Goal: Task Accomplishment & Management: Manage account settings

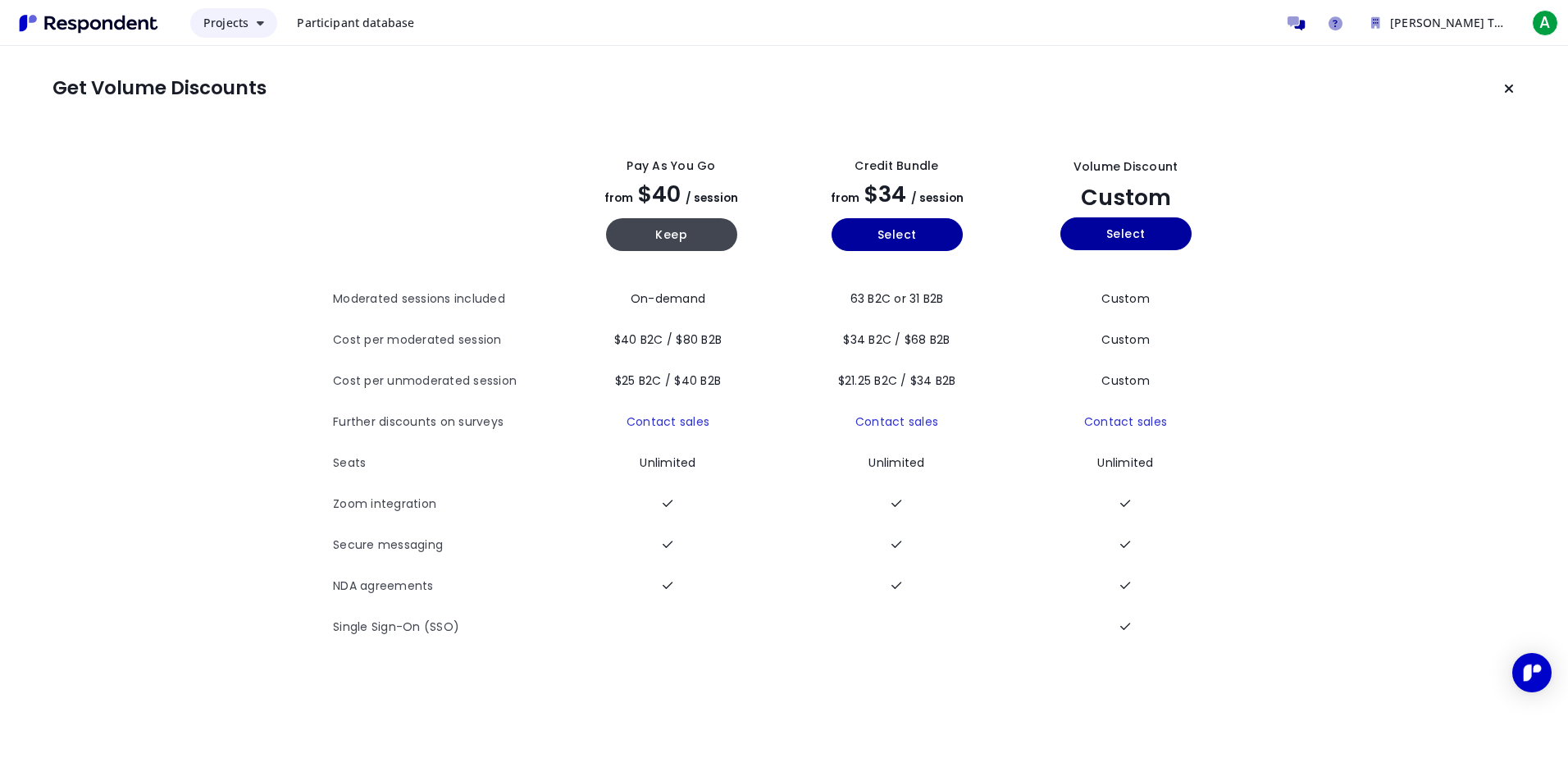
click at [226, 22] on span "Projects" at bounding box center [226, 22] width 45 height 16
click at [91, 222] on md-backdrop at bounding box center [784, 379] width 1568 height 758
click at [1508, 84] on icon "Keep current plan" at bounding box center [1508, 89] width 10 height 13
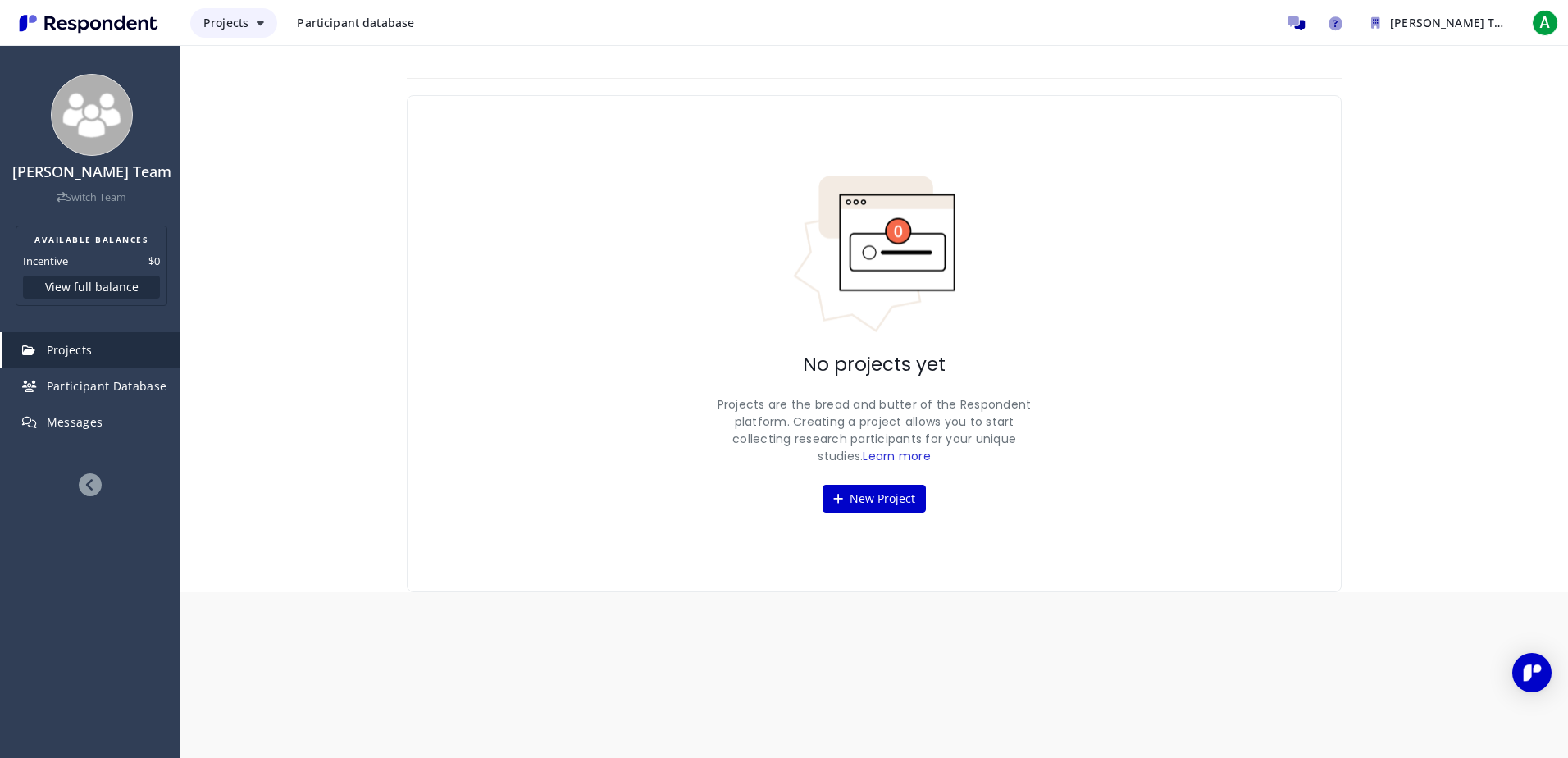
click at [224, 21] on span "Projects" at bounding box center [226, 22] width 45 height 16
click at [219, 97] on link "Projects dashboard" at bounding box center [295, 104] width 210 height 39
click at [83, 412] on link "Messages" at bounding box center [92, 422] width 178 height 36
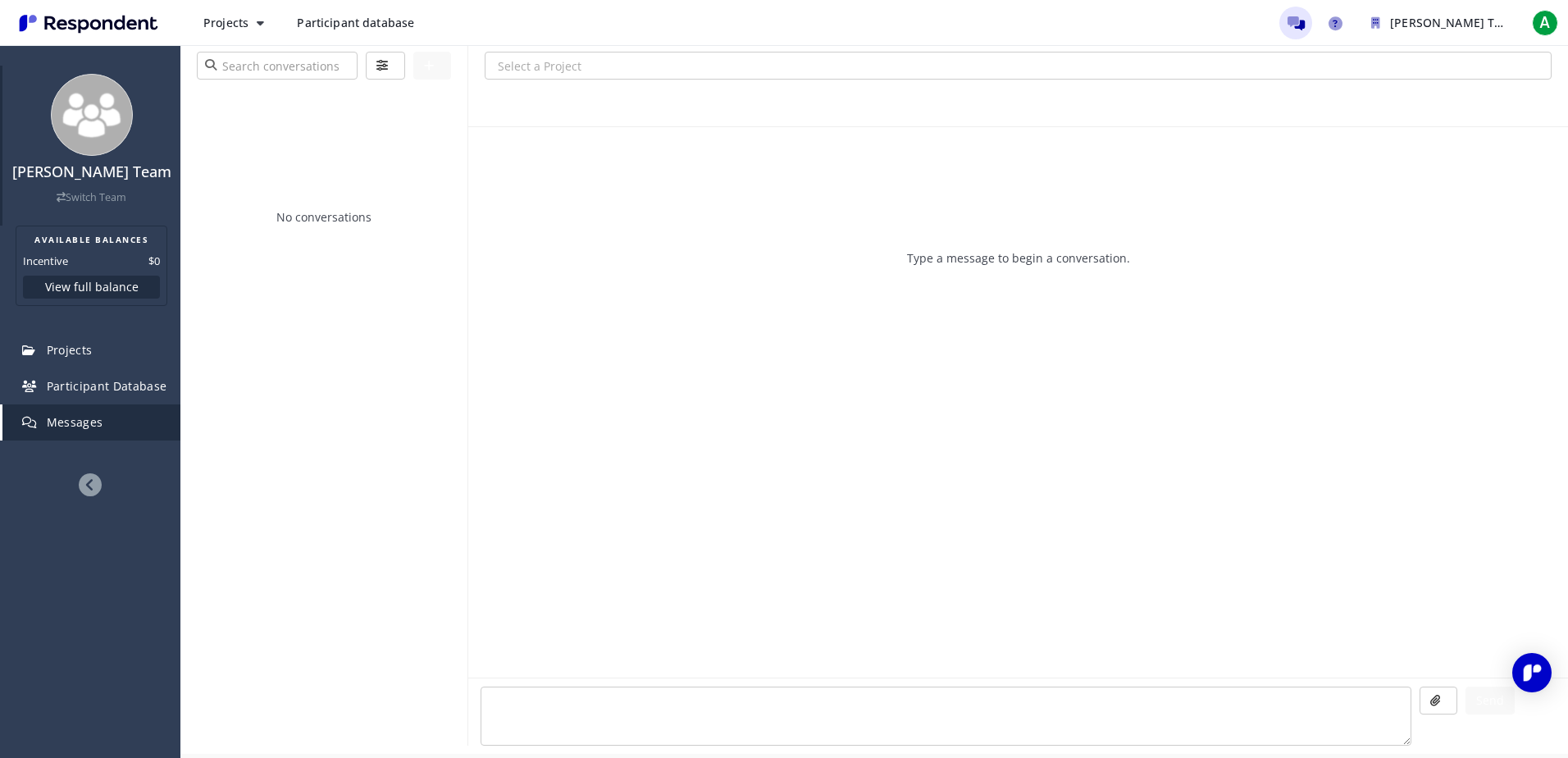
click at [93, 194] on link "Switch Team" at bounding box center [92, 197] width 70 height 14
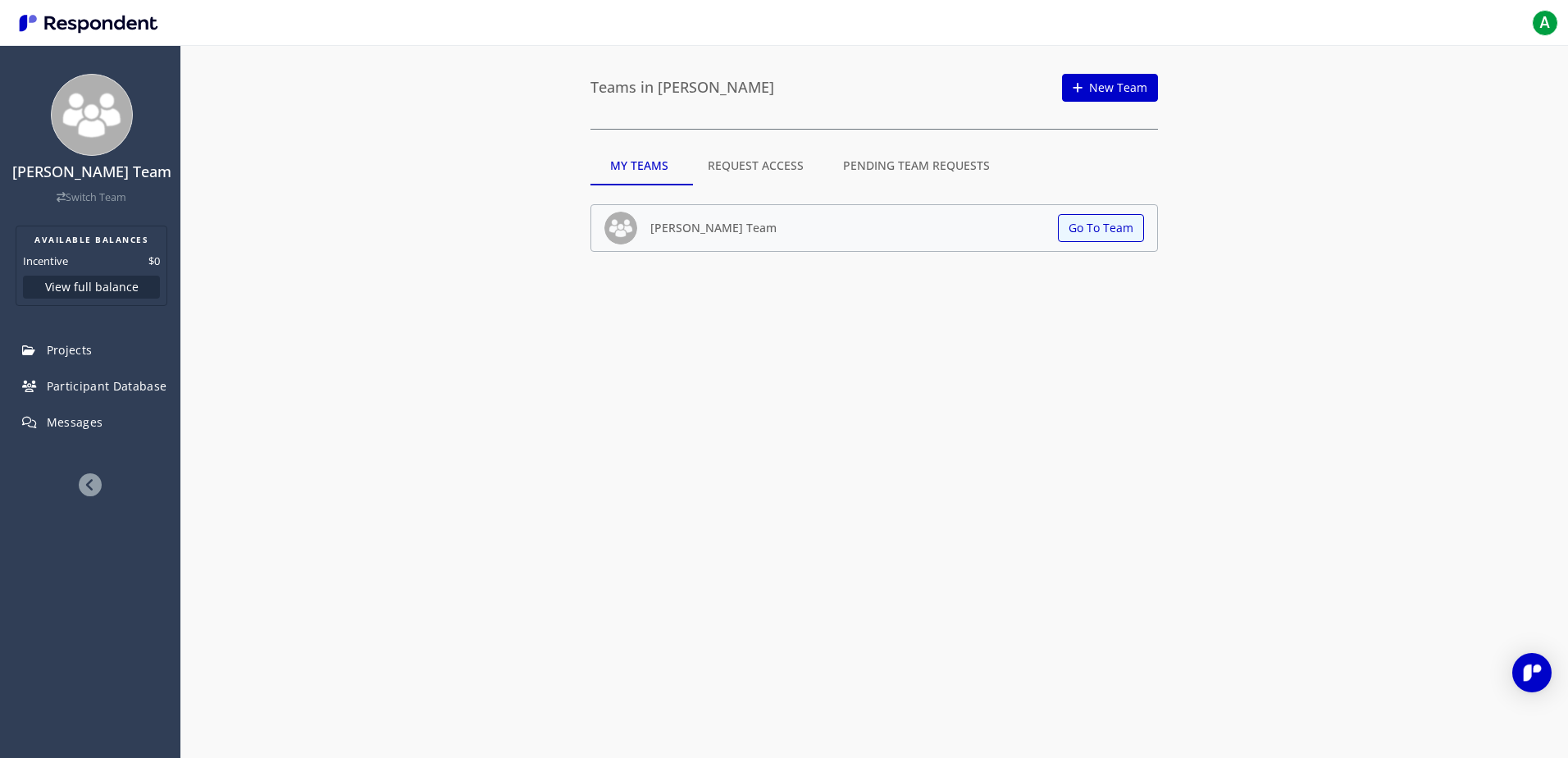
click at [726, 158] on md-tab-item "Request Access" at bounding box center [755, 165] width 135 height 39
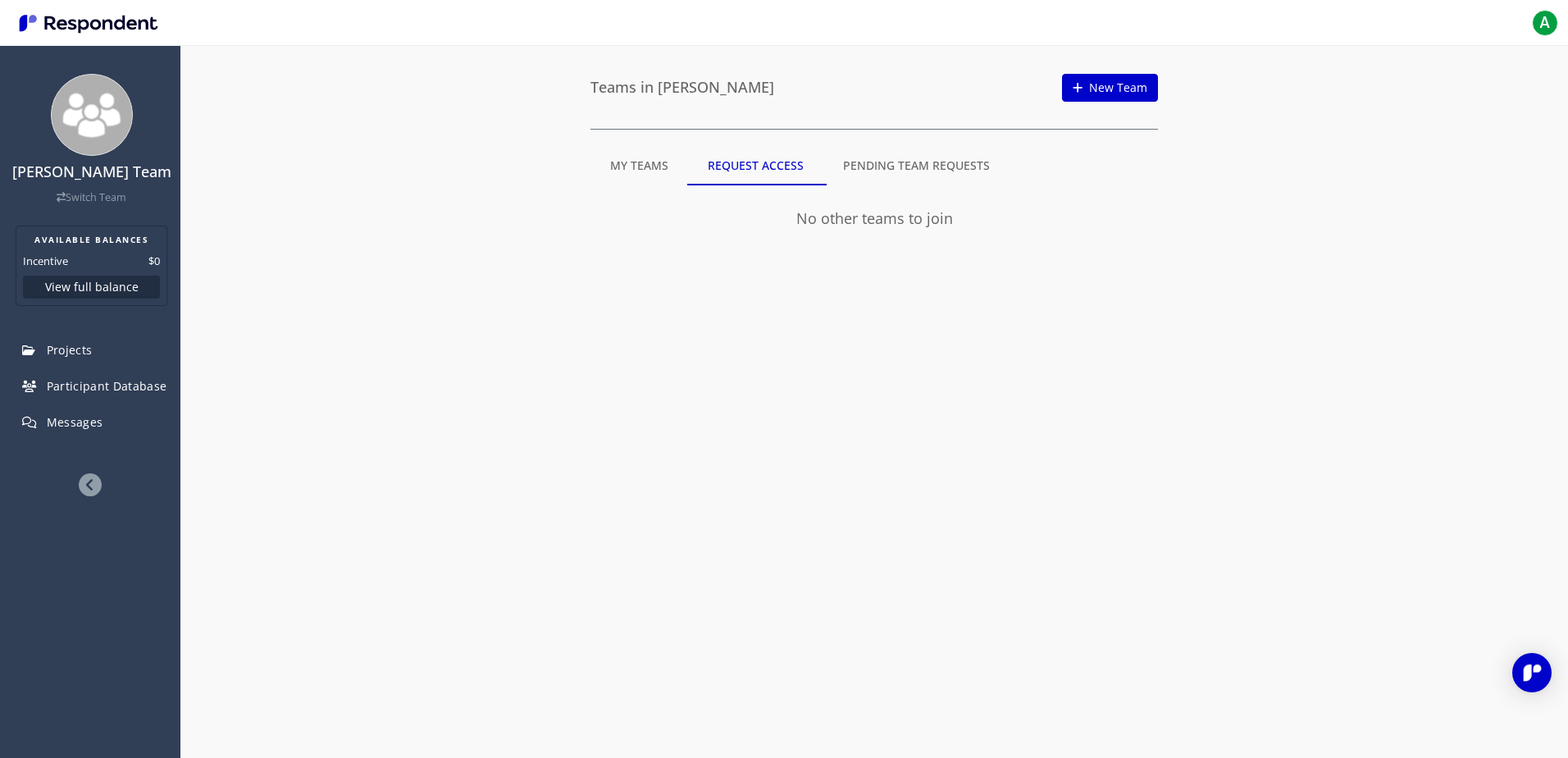
click at [860, 162] on md-tab-item "Pending Team Requests" at bounding box center [916, 165] width 186 height 39
click at [69, 21] on img "Main navigation" at bounding box center [88, 23] width 150 height 27
click at [1536, 23] on span "A" at bounding box center [1545, 23] width 26 height 26
click at [1411, 60] on span "[PERSON_NAME]" at bounding box center [1469, 58] width 144 height 15
drag, startPoint x: 224, startPoint y: 64, endPoint x: 59, endPoint y: 38, distance: 167.0
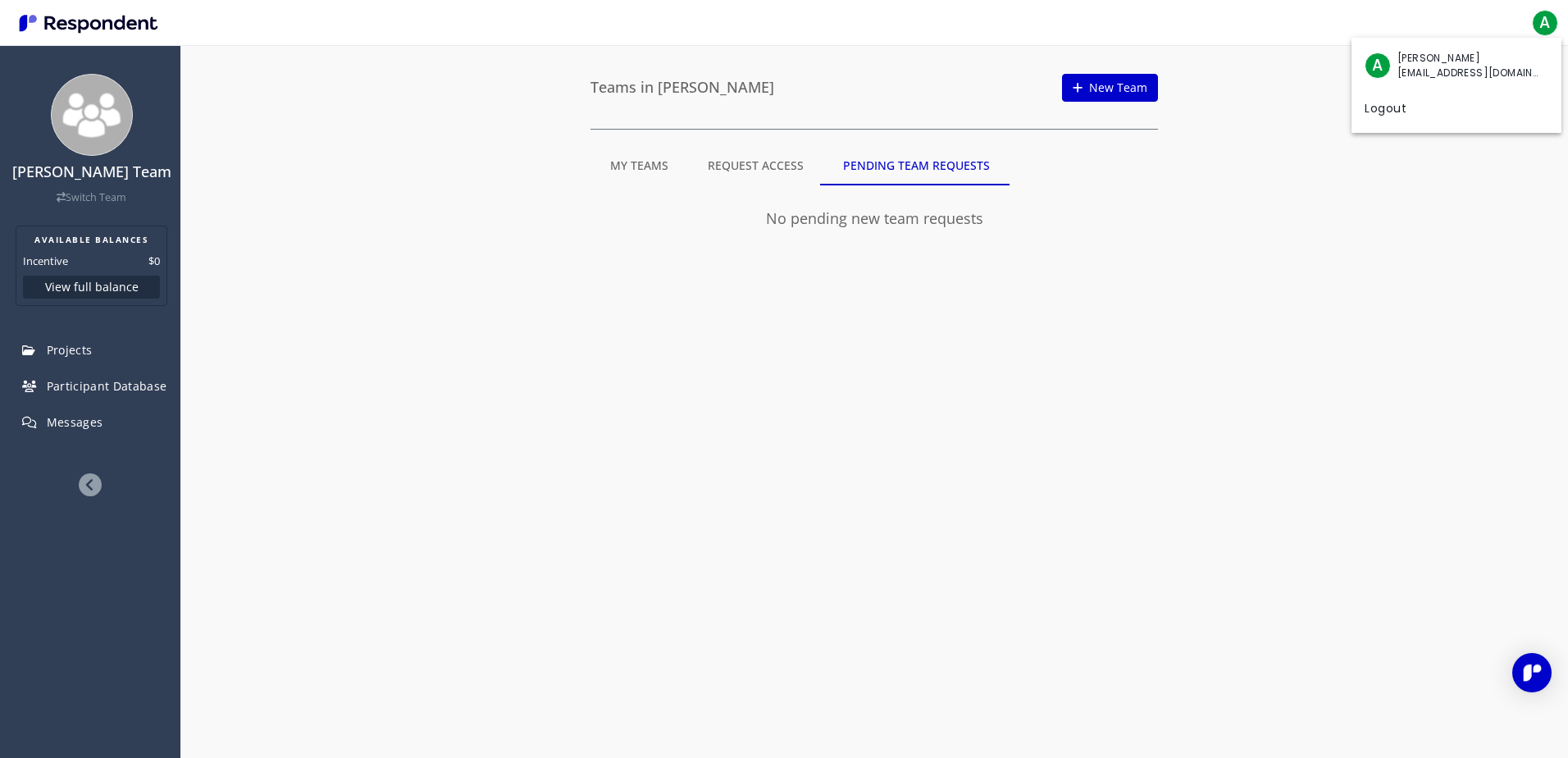
click at [221, 64] on md-backdrop at bounding box center [784, 379] width 1568 height 758
click at [46, 19] on img "Main navigation" at bounding box center [88, 23] width 150 height 27
click at [82, 198] on link "Switch Team" at bounding box center [92, 197] width 70 height 14
click at [90, 286] on button "View full balance" at bounding box center [92, 287] width 137 height 23
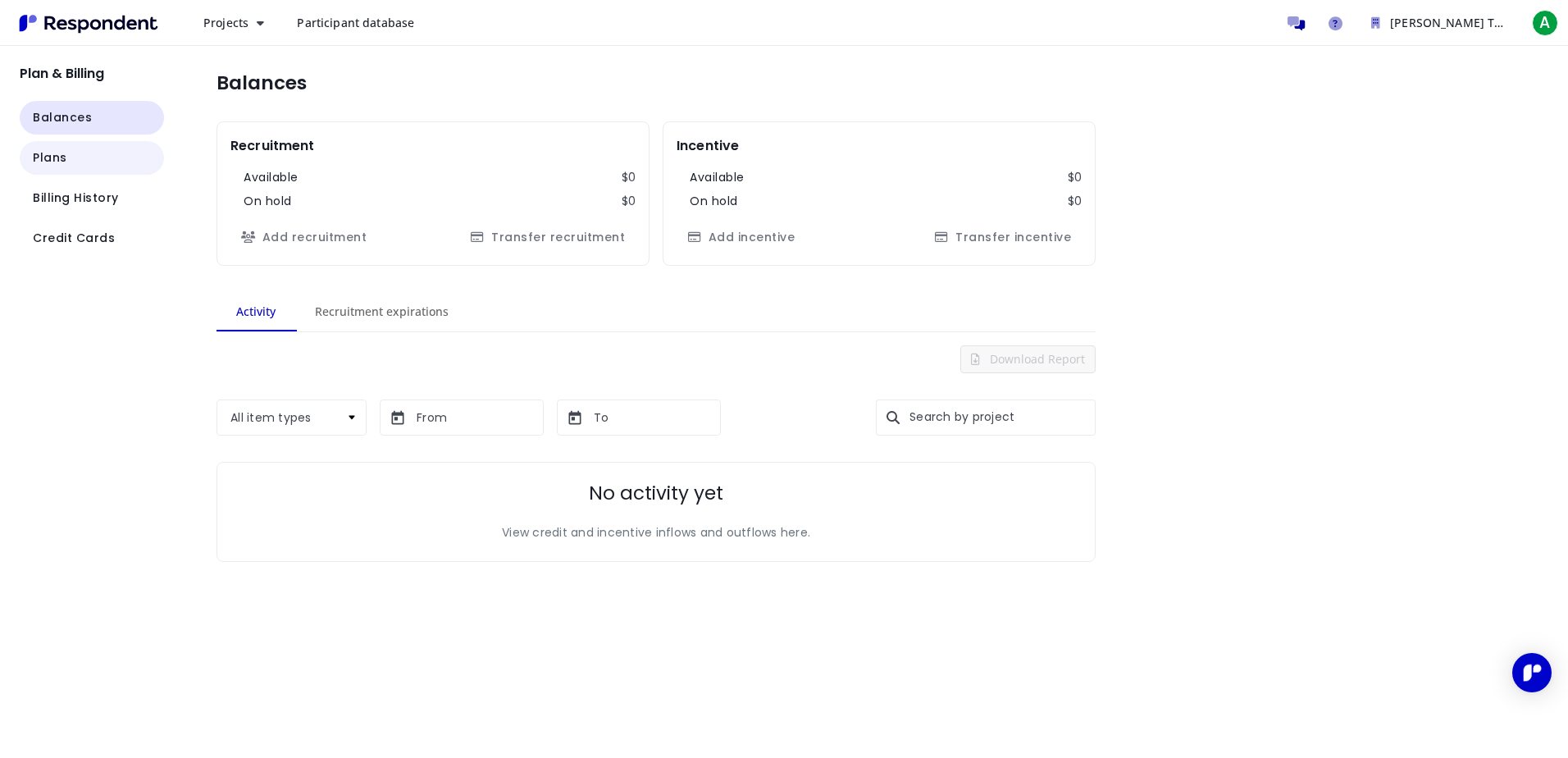
click at [57, 157] on span "Plans" at bounding box center [50, 158] width 35 height 17
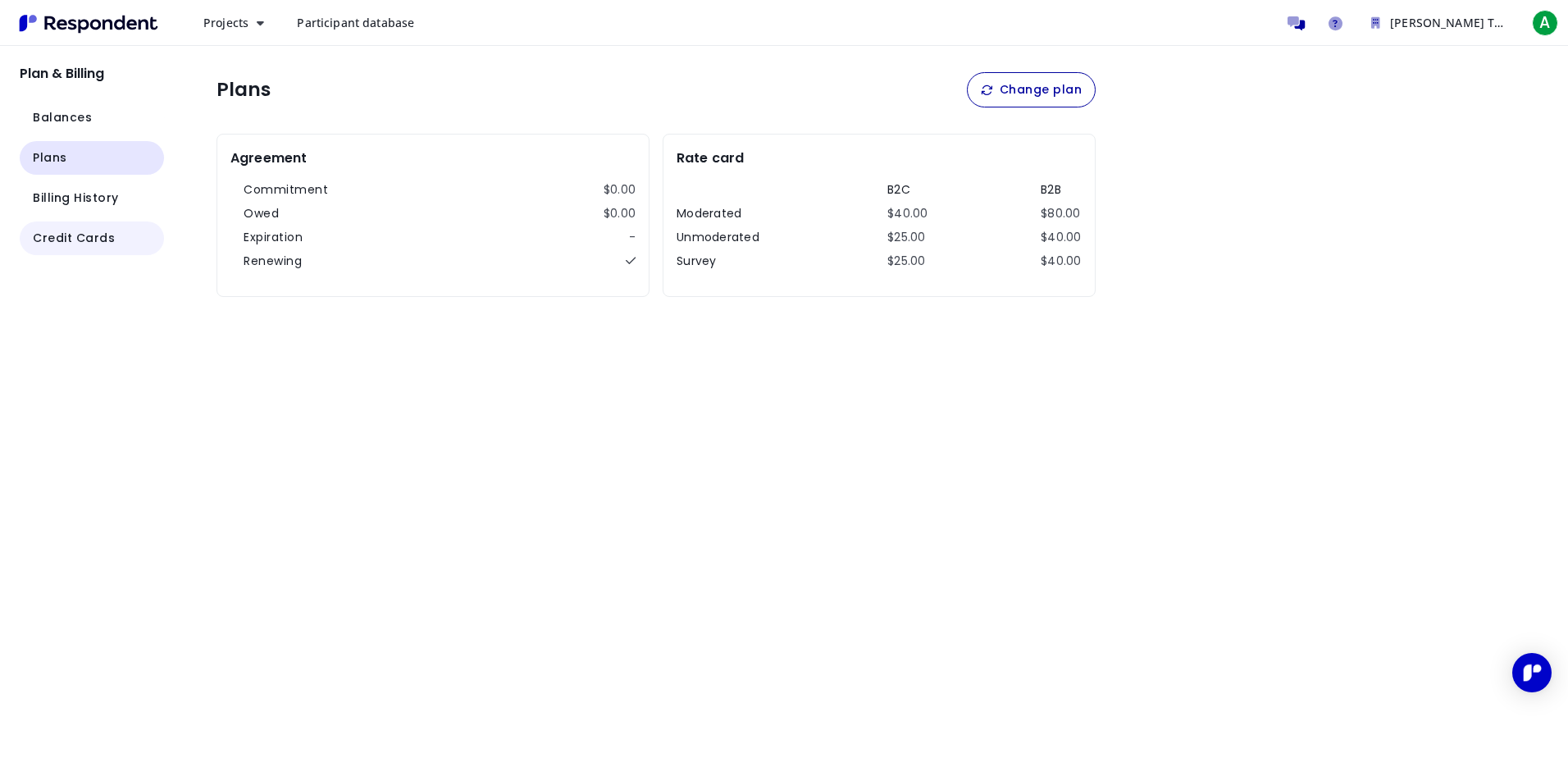
click at [95, 227] on button "Credit Cards" at bounding box center [92, 238] width 144 height 34
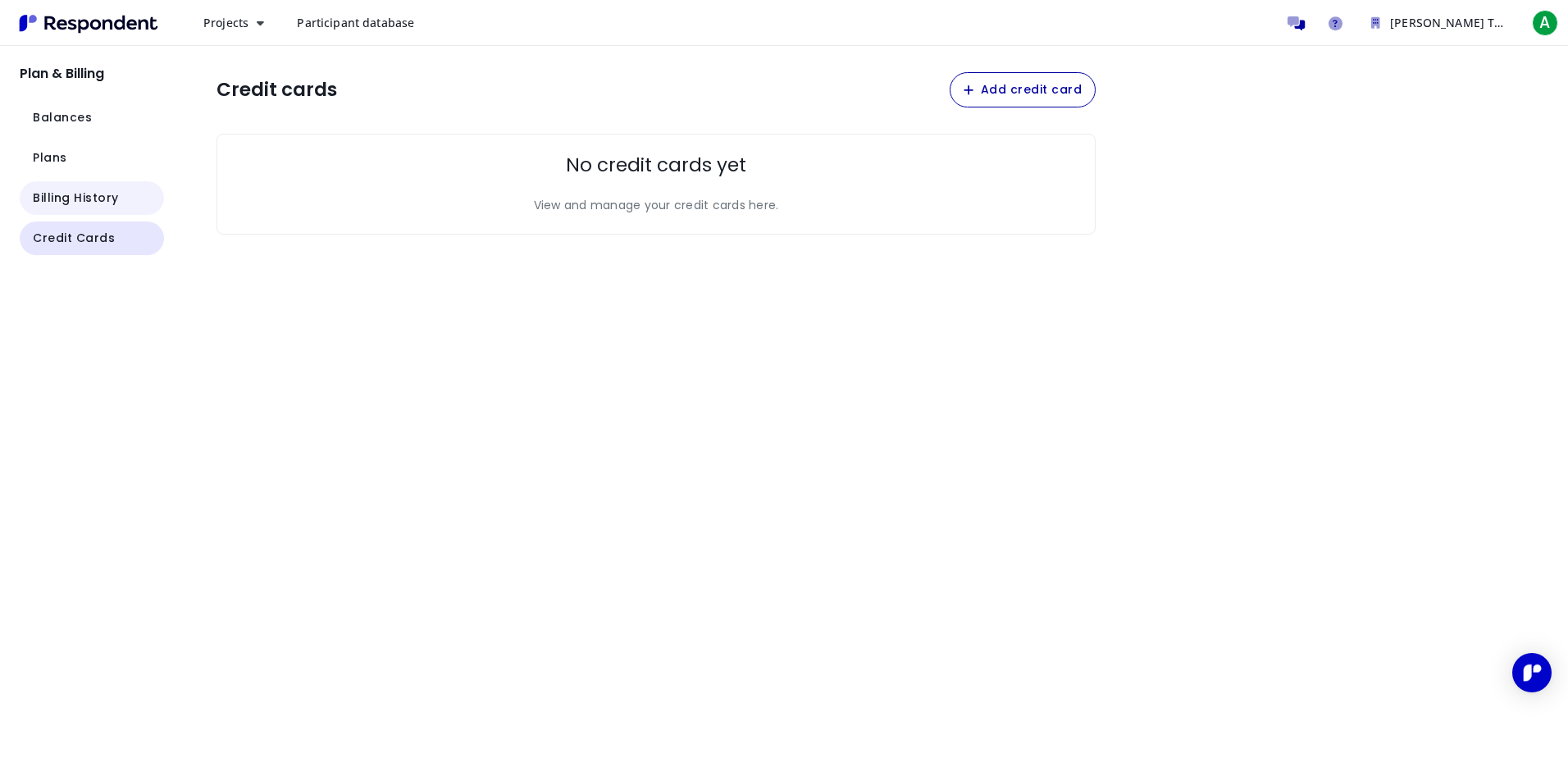
click at [65, 191] on span "Billing History" at bounding box center [76, 198] width 86 height 17
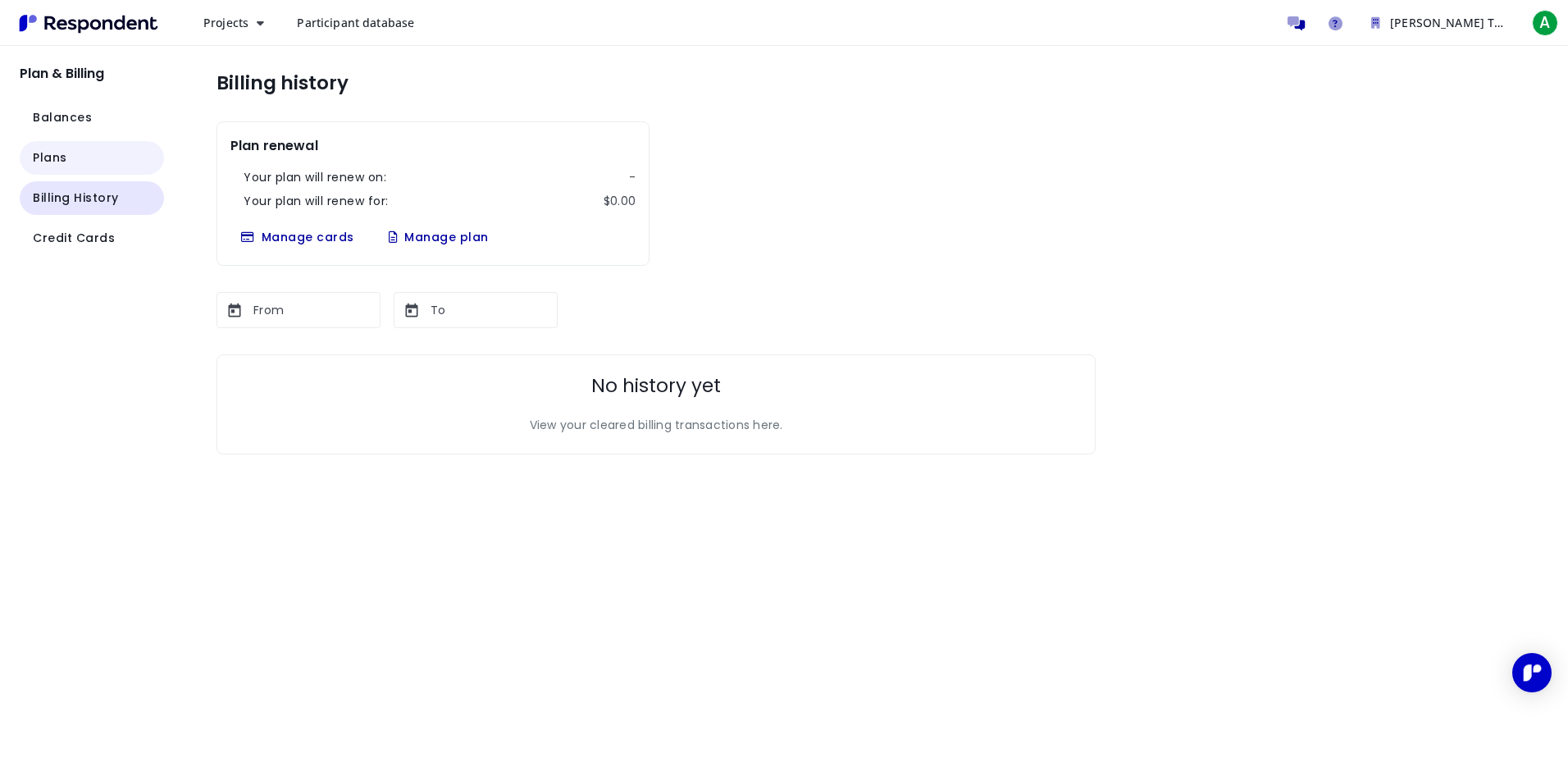
click at [74, 156] on button "Plans" at bounding box center [92, 158] width 144 height 34
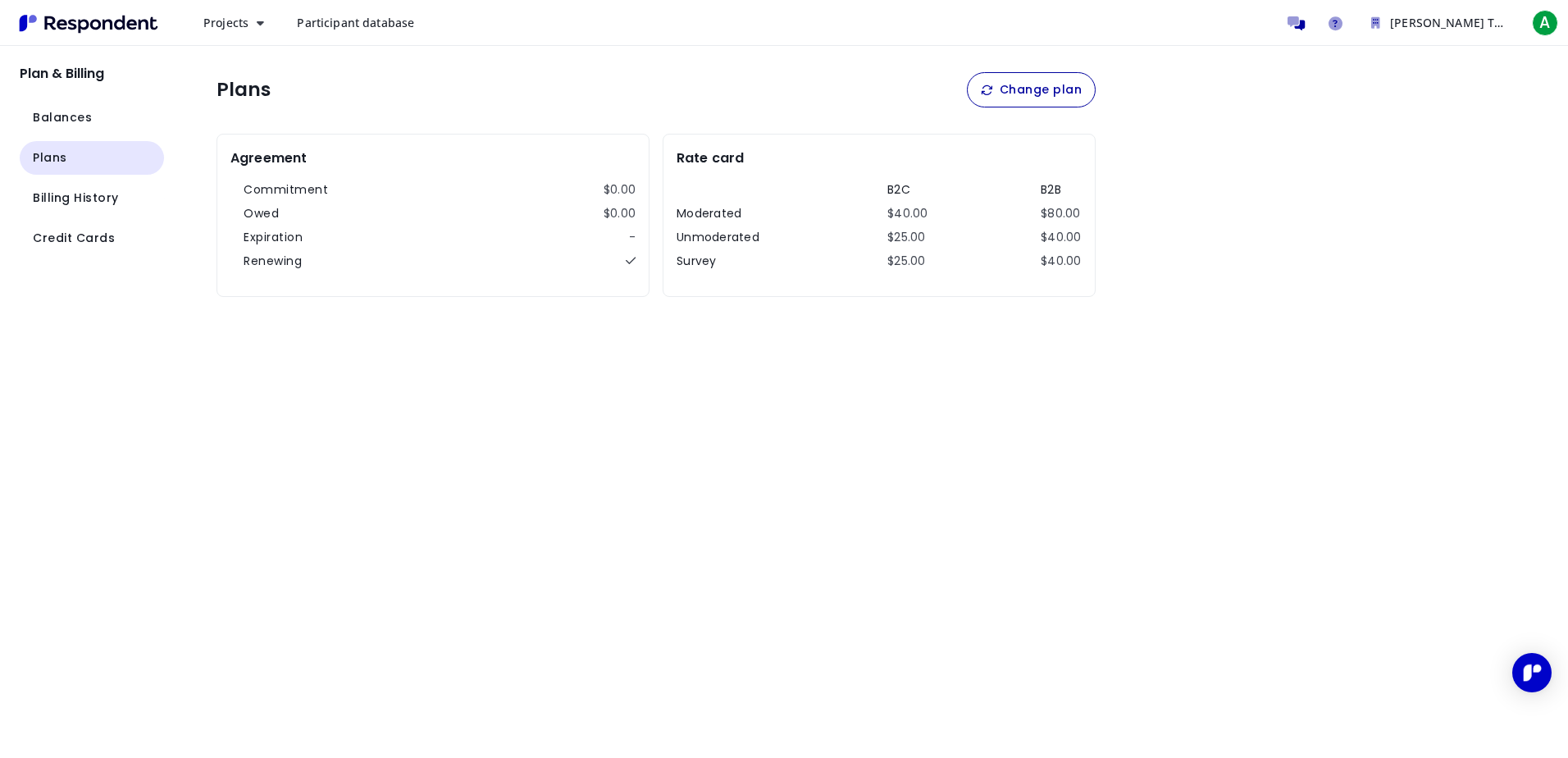
click at [726, 210] on th "Moderated" at bounding box center [725, 213] width 98 height 17
click at [1026, 83] on button "Change plan" at bounding box center [1031, 90] width 129 height 36
